Goal: Book appointment/travel/reservation

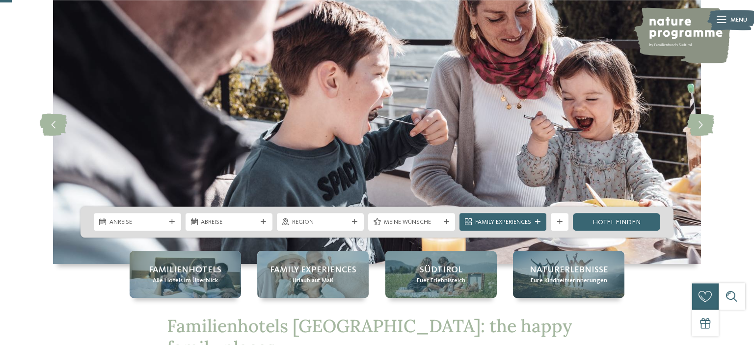
scroll to position [59, 0]
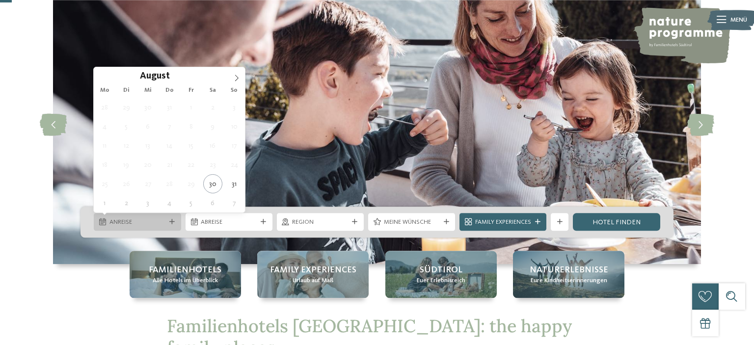
click at [164, 219] on span "Anreise" at bounding box center [137, 222] width 56 height 9
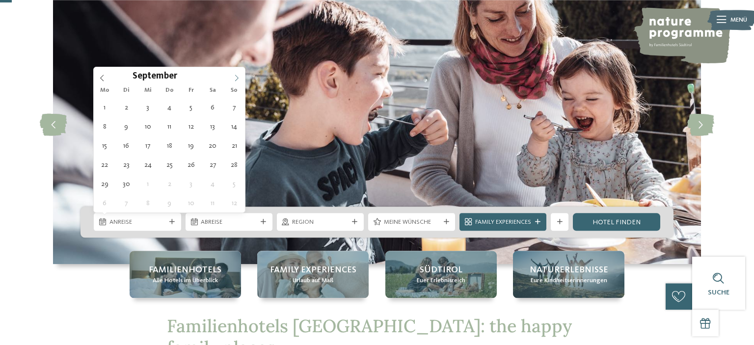
click at [235, 79] on icon at bounding box center [236, 78] width 7 height 7
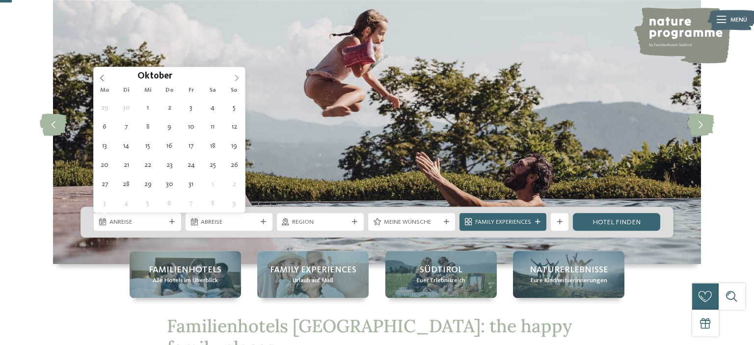
click at [235, 79] on icon at bounding box center [236, 78] width 7 height 7
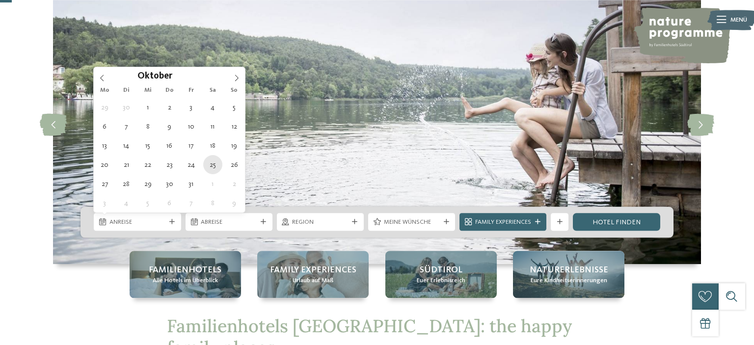
type div "[DATE]"
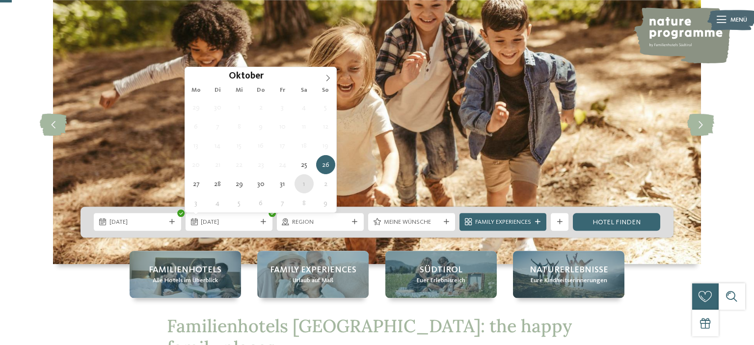
type div "[DATE]"
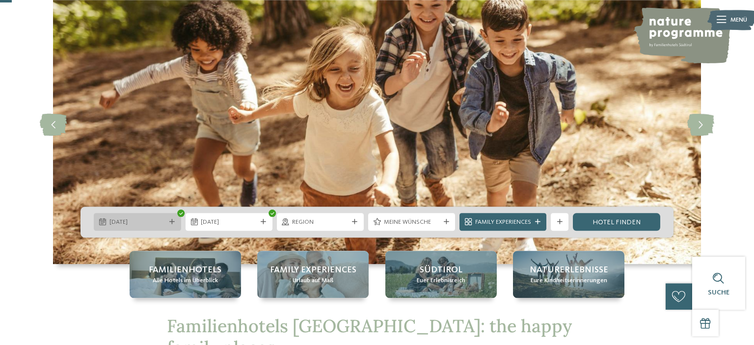
click at [170, 222] on icon at bounding box center [171, 221] width 5 height 5
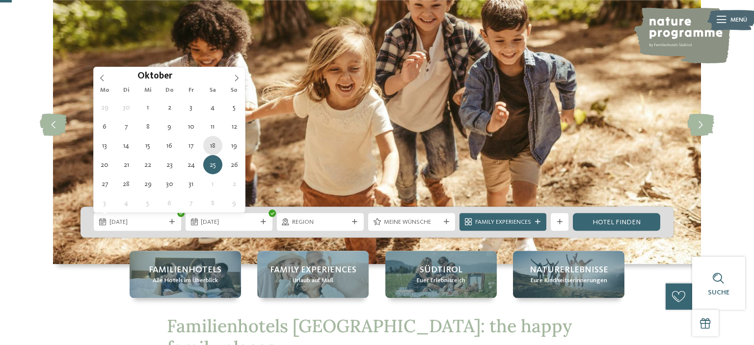
type div "[DATE]"
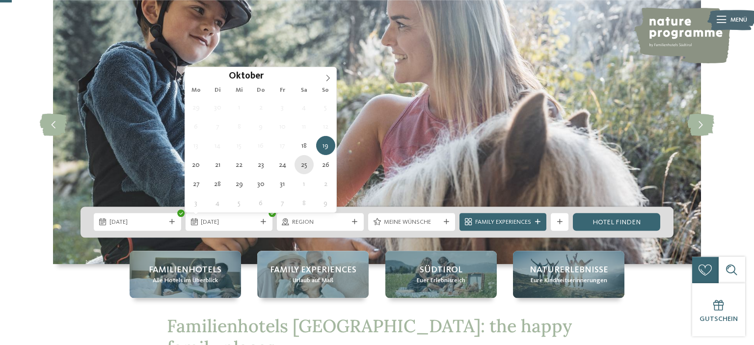
type div "[DATE]"
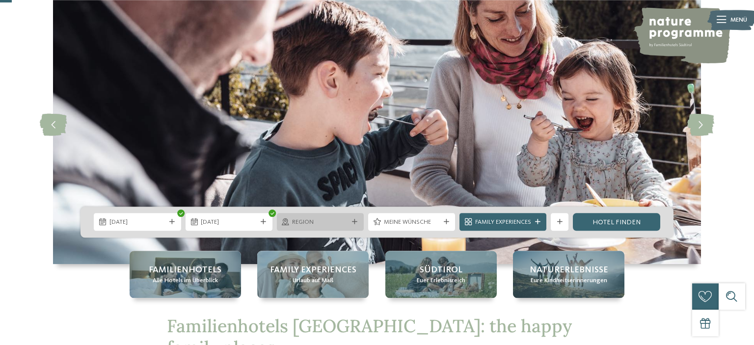
click at [338, 228] on div "Region" at bounding box center [320, 222] width 87 height 18
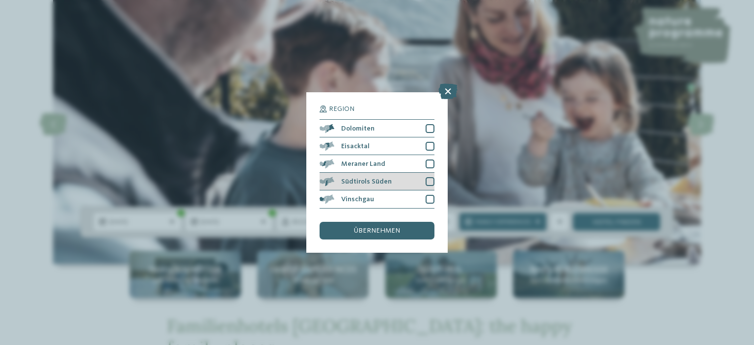
click at [427, 180] on div at bounding box center [430, 181] width 9 height 9
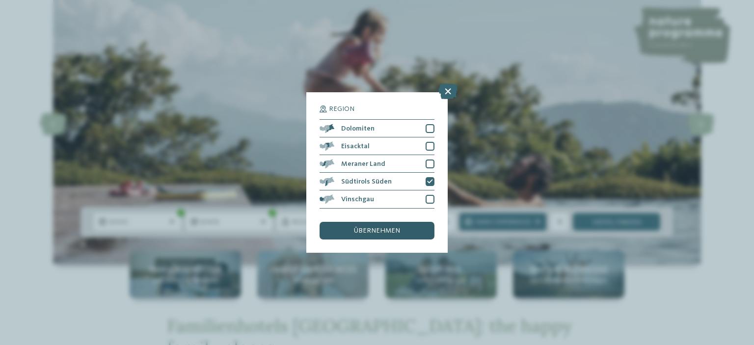
click at [374, 231] on span "übernehmen" at bounding box center [377, 230] width 46 height 7
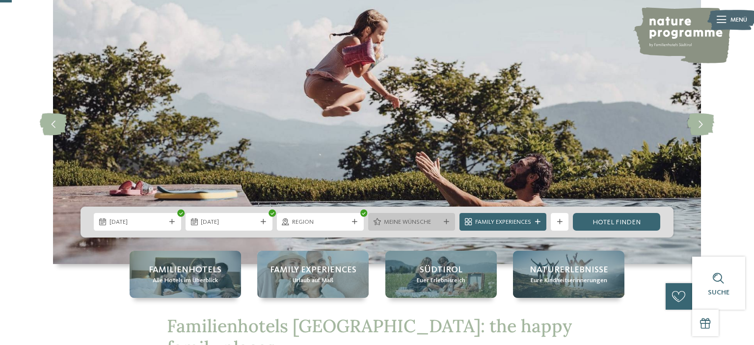
click at [447, 227] on div "Meine Wünsche" at bounding box center [411, 222] width 87 height 18
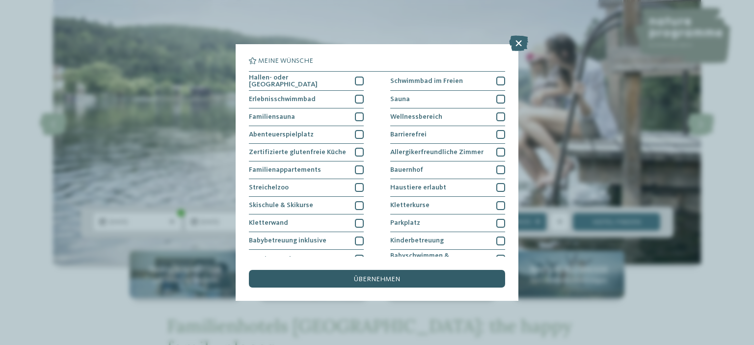
click at [386, 279] on span "übernehmen" at bounding box center [377, 279] width 46 height 7
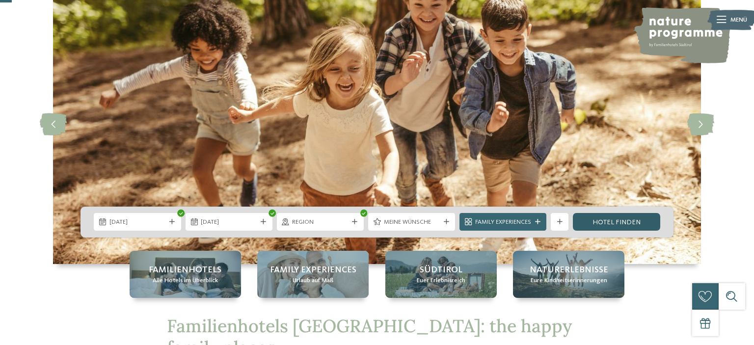
click at [619, 220] on link "Hotel finden" at bounding box center [616, 222] width 87 height 18
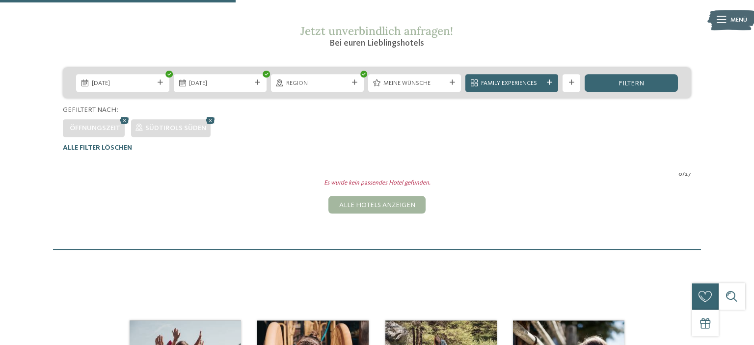
scroll to position [155, 0]
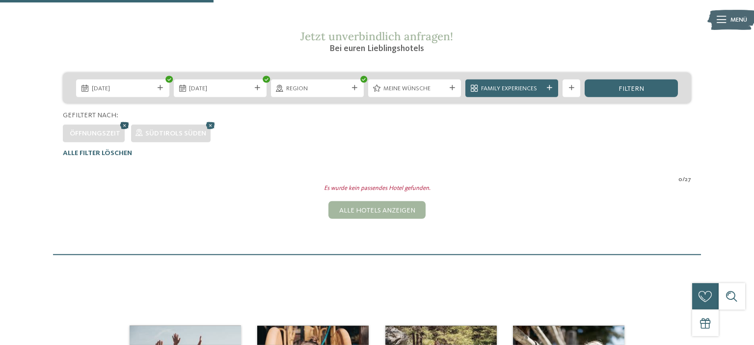
click at [125, 126] on icon at bounding box center [124, 126] width 13 height 12
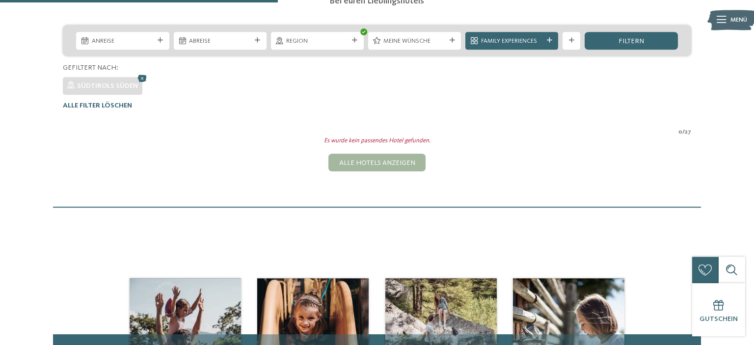
scroll to position [201, 0]
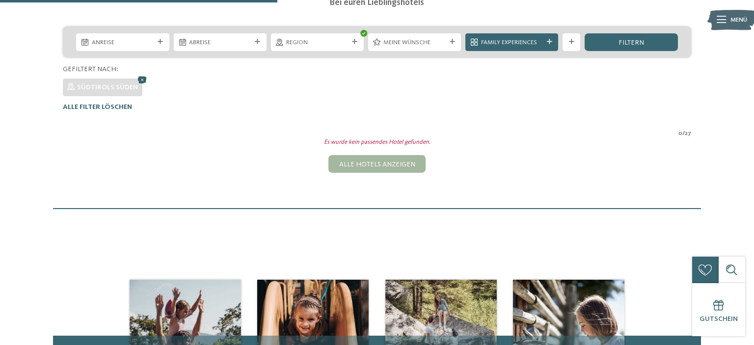
click at [138, 78] on icon at bounding box center [141, 80] width 13 height 12
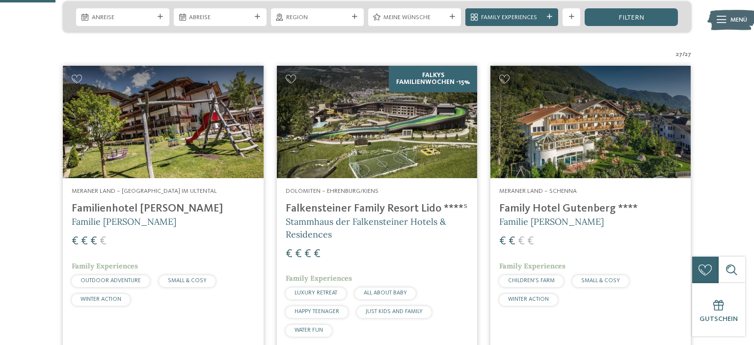
scroll to position [231, 0]
